Goal: Use online tool/utility: Utilize a website feature to perform a specific function

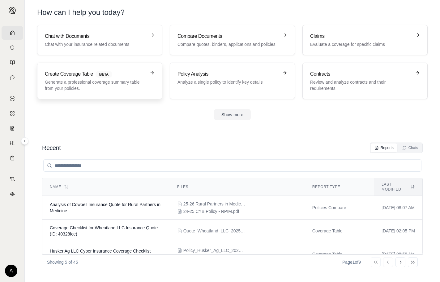
click at [122, 82] on p "Generate a professional coverage summary table from your policies." at bounding box center [95, 85] width 101 height 12
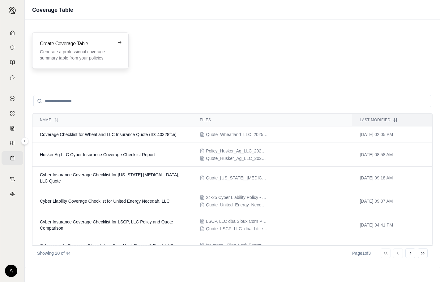
click at [105, 43] on h3 "Create Coverage Table" at bounding box center [76, 43] width 72 height 7
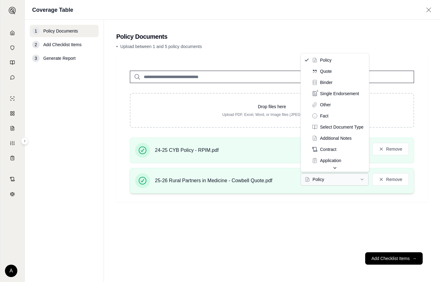
click at [337, 180] on html "Home Vault Prompts Chats Single Policy Comparisons Claims Custom Report Coverag…" at bounding box center [220, 141] width 440 height 282
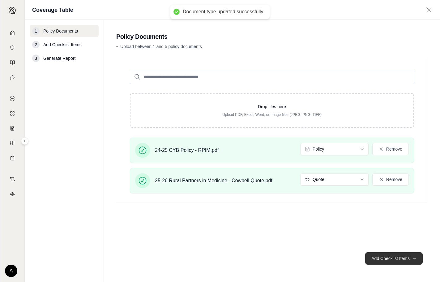
drag, startPoint x: 387, startPoint y: 254, endPoint x: 389, endPoint y: 252, distance: 3.3
click at [389, 253] on button "Add Checklist Items →" at bounding box center [395, 258] width 58 height 12
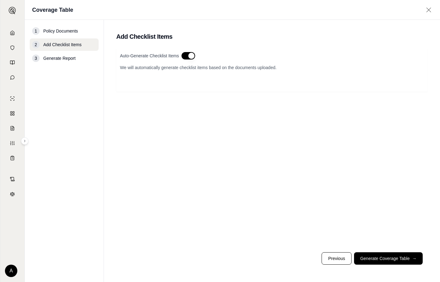
click at [185, 58] on button "button" at bounding box center [189, 55] width 14 height 7
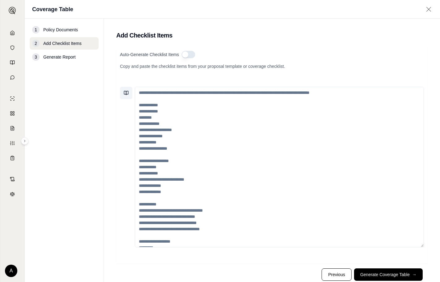
click at [128, 96] on button at bounding box center [126, 93] width 12 height 12
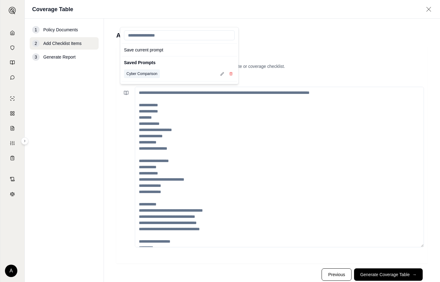
click at [132, 76] on button "Cyber Comparison" at bounding box center [142, 73] width 36 height 9
type textarea "**********"
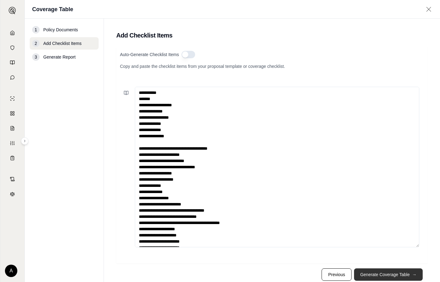
click at [378, 273] on button "Generate Coverage Table →" at bounding box center [388, 274] width 69 height 12
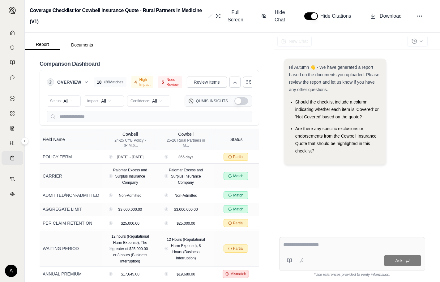
click at [190, 47] on div "Report Documents" at bounding box center [149, 40] width 249 height 17
click at [233, 83] on icon at bounding box center [235, 83] width 4 height 1
